Goal: Navigation & Orientation: Find specific page/section

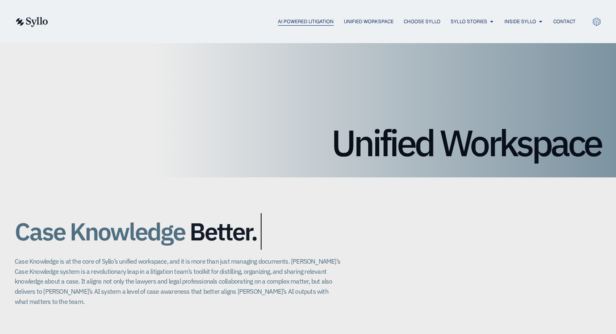
click at [298, 24] on span "AI Powered Litigation" at bounding box center [306, 21] width 56 height 7
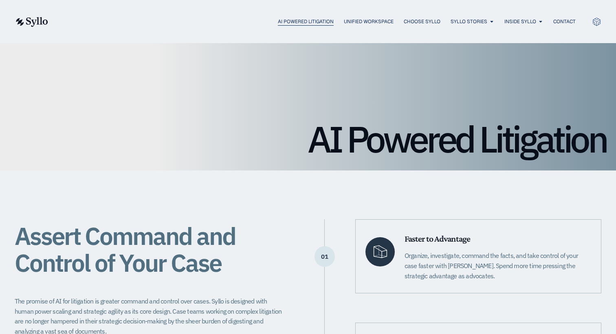
click at [287, 21] on span "AI Powered Litigation" at bounding box center [306, 21] width 56 height 7
